Goal: Transaction & Acquisition: Purchase product/service

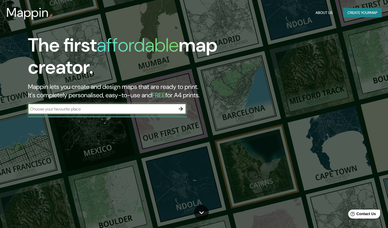
click at [159, 111] on input "text" at bounding box center [101, 109] width 147 height 6
type input "g"
type input "guaranda"
click at [175, 110] on div at bounding box center [180, 109] width 11 height 11
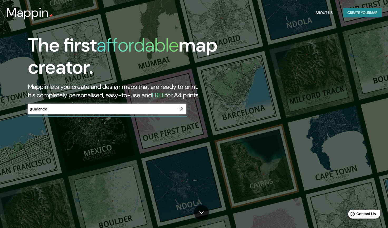
drag, startPoint x: 180, startPoint y: 109, endPoint x: 226, endPoint y: 131, distance: 50.9
click at [180, 109] on icon "button" at bounding box center [181, 109] width 6 height 6
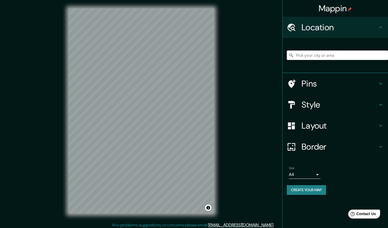
click at [320, 25] on h4 "Location" at bounding box center [339, 27] width 76 height 11
click at [319, 56] on input "Pick your city or area" at bounding box center [337, 55] width 101 height 9
click at [317, 55] on input "Pick your city or area" at bounding box center [337, 55] width 101 height 9
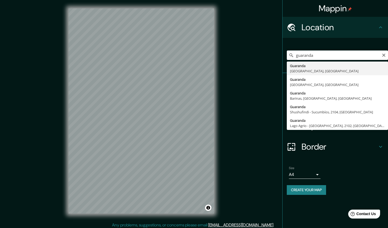
type input "Guaranda, [GEOGRAPHIC_DATA], [GEOGRAPHIC_DATA]"
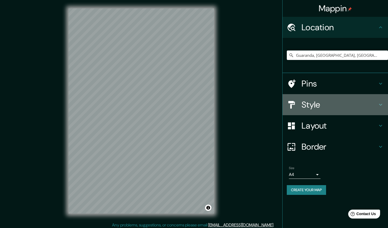
click at [318, 101] on h4 "Style" at bounding box center [339, 105] width 76 height 11
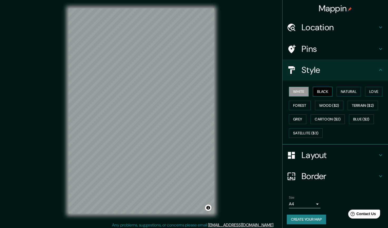
click at [317, 89] on button "Black" at bounding box center [323, 92] width 20 height 10
click at [312, 205] on body "Mappin Location [GEOGRAPHIC_DATA], [GEOGRAPHIC_DATA], [GEOGRAPHIC_DATA] Pins St…" at bounding box center [194, 114] width 388 height 228
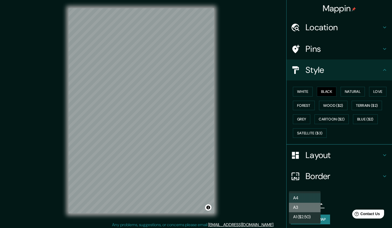
click at [302, 209] on li "A3" at bounding box center [305, 207] width 32 height 9
type input "a4"
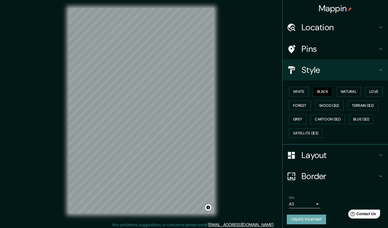
click at [300, 218] on button "Create your map" at bounding box center [306, 220] width 39 height 10
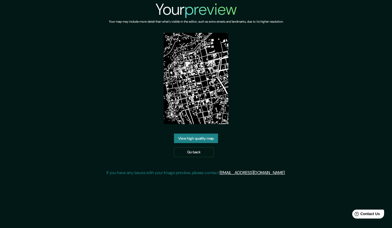
click at [209, 139] on link "View high quality map" at bounding box center [196, 139] width 44 height 10
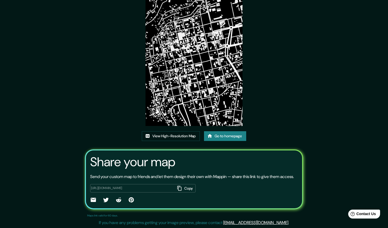
scroll to position [40, 0]
click at [174, 131] on link "View High-Resolution Map" at bounding box center [171, 136] width 58 height 10
